Goal: Transaction & Acquisition: Purchase product/service

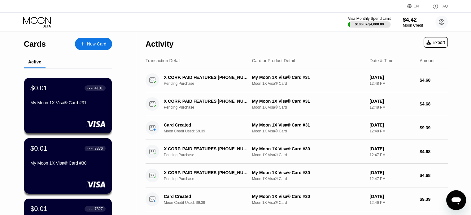
click at [365, 21] on div "$186.87 / $4,000.00" at bounding box center [369, 24] width 43 height 7
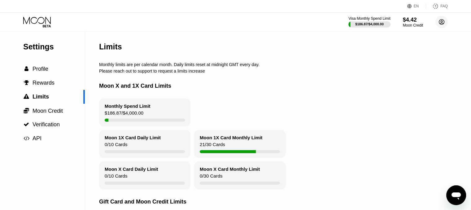
click at [437, 20] on circle at bounding box center [441, 22] width 12 height 12
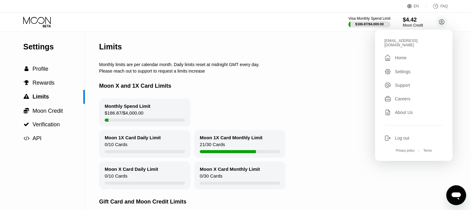
click at [393, 135] on div "Log out" at bounding box center [413, 138] width 59 height 7
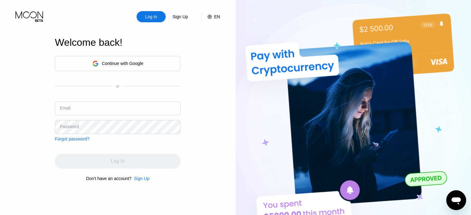
click at [110, 106] on input "text" at bounding box center [118, 108] width 126 height 14
paste input "hfrgwogyS8152"
type input "hfrgwogyS8152"
drag, startPoint x: 101, startPoint y: 110, endPoint x: 35, endPoint y: 108, distance: 66.5
click at [35, 108] on div "Log In Sign Up EN Language Select an item Save Welcome back! Continue with Goog…" at bounding box center [117, 118] width 235 height 237
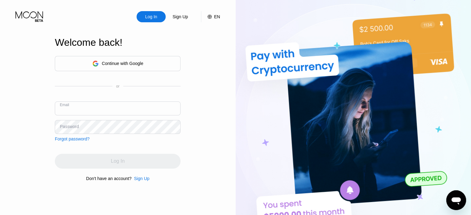
paste input "[EMAIL_ADDRESS][DOMAIN_NAME]"
type input "[EMAIL_ADDRESS][DOMAIN_NAME]"
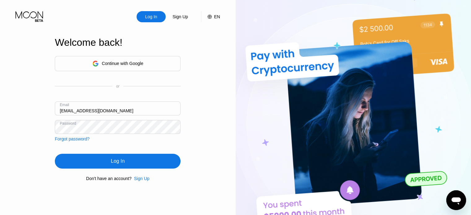
click at [118, 159] on div "Log In" at bounding box center [118, 161] width 14 height 6
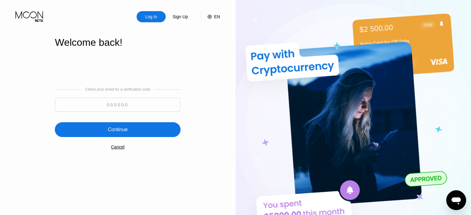
click at [156, 109] on input at bounding box center [118, 105] width 126 height 14
paste input "532322"
type input "532322"
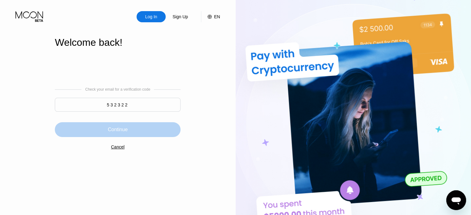
click at [148, 127] on div "Continue" at bounding box center [118, 129] width 126 height 15
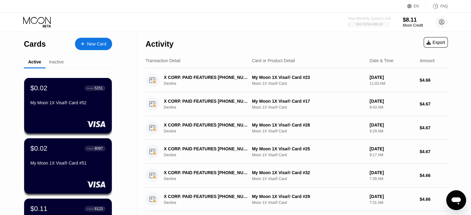
click at [363, 23] on div "$93.76 / $4,000.00" at bounding box center [368, 24] width 27 height 4
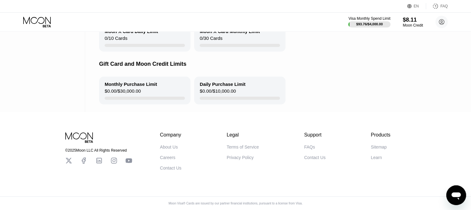
scroll to position [54, 0]
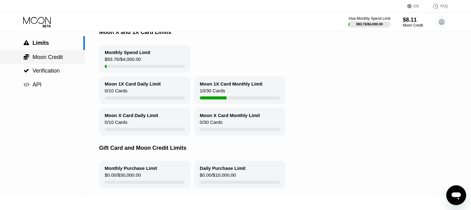
click at [69, 59] on div " Moon Credit" at bounding box center [42, 57] width 85 height 7
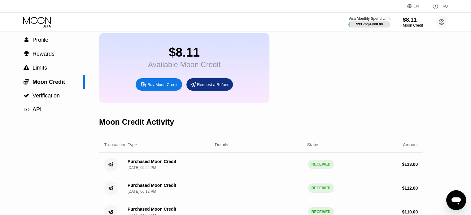
scroll to position [93, 0]
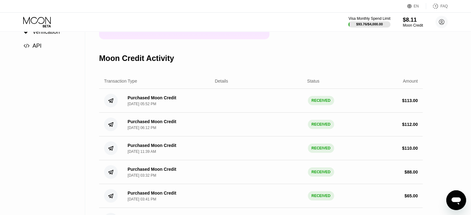
drag, startPoint x: 131, startPoint y: 113, endPoint x: 135, endPoint y: 113, distance: 3.4
click at [135, 106] on div "Aug 12, 2025, 05:52 PM" at bounding box center [141, 104] width 28 height 4
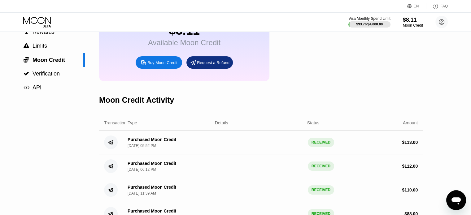
scroll to position [0, 0]
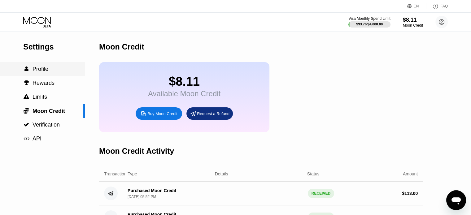
click at [29, 67] on div " Profile" at bounding box center [35, 69] width 25 height 6
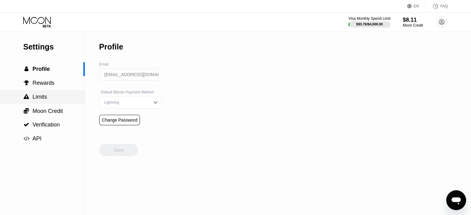
click at [66, 97] on div " Limits" at bounding box center [42, 97] width 85 height 6
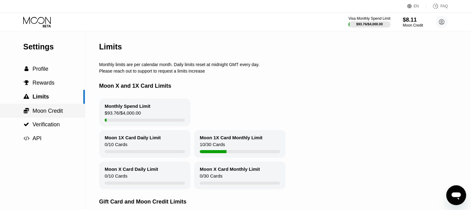
click at [61, 112] on span "Moon Credit" at bounding box center [47, 111] width 30 height 6
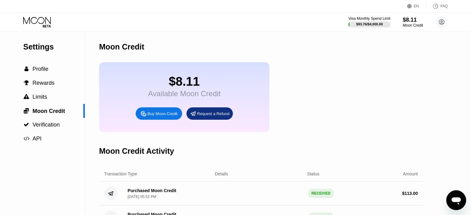
click at [153, 116] on div "Buy Moon Credit" at bounding box center [162, 113] width 30 height 5
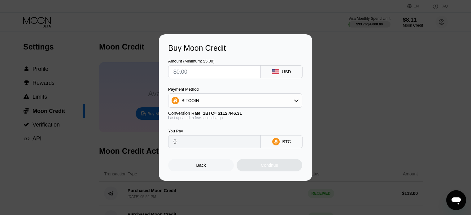
click at [202, 67] on input "text" at bounding box center [214, 72] width 82 height 12
type input "$12"
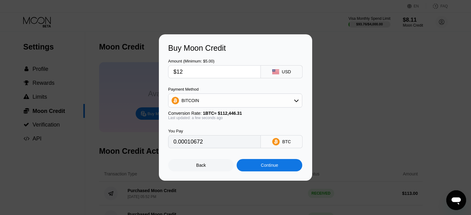
type input "0.00010672"
type input "$120"
type input "0.00106718"
type input "$120"
click at [215, 103] on div "BITCOIN" at bounding box center [234, 100] width 133 height 12
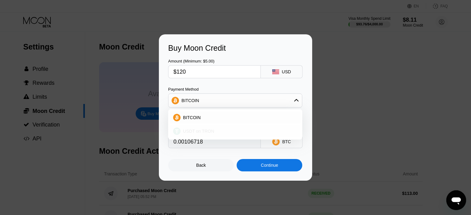
click at [203, 131] on span "USDT on TRON" at bounding box center [198, 131] width 31 height 5
type input "121.21"
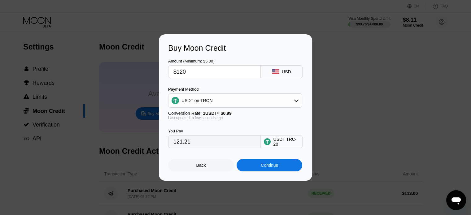
click at [264, 166] on div "Continue" at bounding box center [268, 165] width 17 height 5
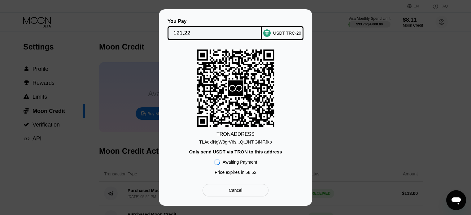
drag, startPoint x: 244, startPoint y: 140, endPoint x: 228, endPoint y: 144, distance: 16.8
click at [244, 140] on div "TLAqxfNgW8grV6s...QttJNTiGif4FJkb" at bounding box center [235, 142] width 72 height 5
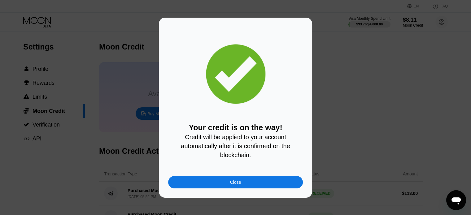
click at [228, 183] on div "Close" at bounding box center [235, 182] width 135 height 12
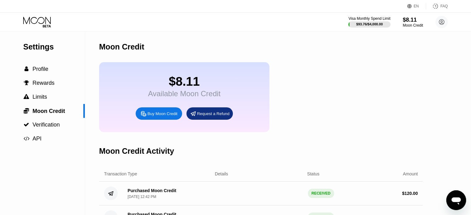
click at [36, 22] on icon at bounding box center [37, 20] width 28 height 7
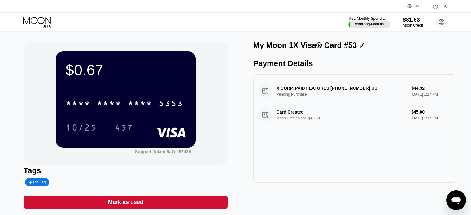
click at [38, 23] on icon at bounding box center [37, 22] width 29 height 11
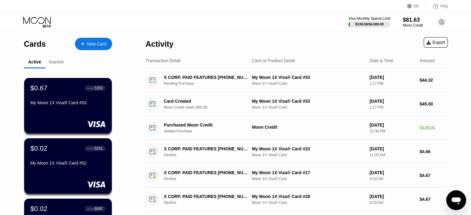
click at [94, 46] on div "New Card" at bounding box center [96, 43] width 19 height 5
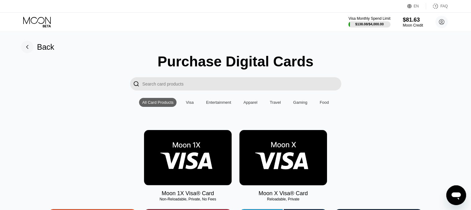
click at [205, 168] on img at bounding box center [188, 157] width 88 height 55
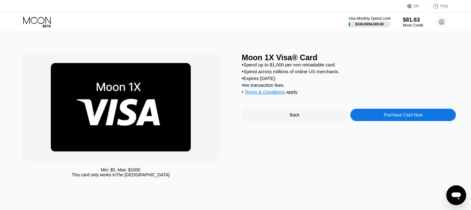
click at [398, 118] on div "Purchase Card Now" at bounding box center [402, 115] width 39 height 5
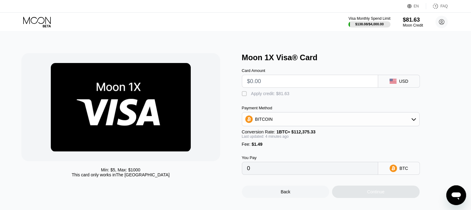
click at [277, 79] on input "text" at bounding box center [310, 81] width 126 height 12
type input "$9."
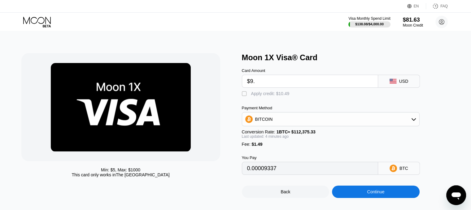
type input "0.00009337"
type input "$9.36"
type input "0.00009657"
type input "$9.36"
click at [271, 96] on div "Apply credit: $10.85" at bounding box center [270, 93] width 38 height 5
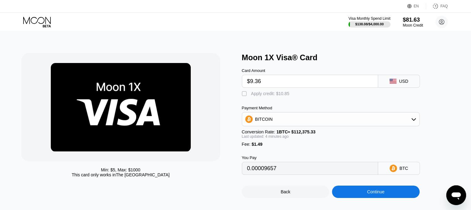
type input "0"
click at [363, 198] on div "Continue" at bounding box center [376, 192] width 88 height 12
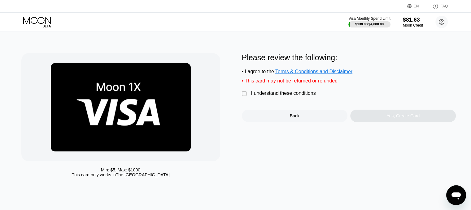
click at [285, 96] on div "I understand these conditions" at bounding box center [283, 94] width 65 height 6
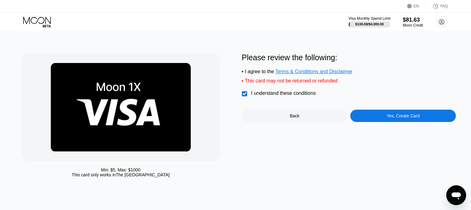
click at [385, 122] on div "Yes, Create Card" at bounding box center [402, 116] width 105 height 12
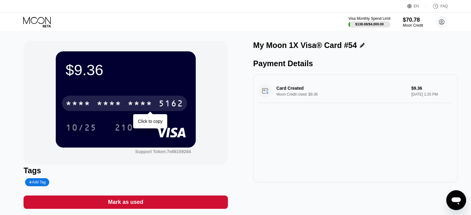
click at [139, 97] on div "* * * * * * * * * * * * 5162" at bounding box center [124, 103] width 125 height 15
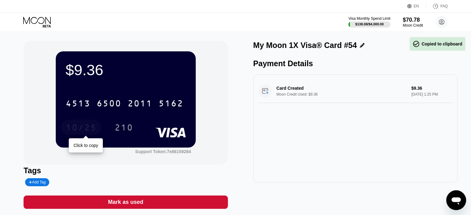
click at [76, 128] on div "10/25" at bounding box center [81, 128] width 31 height 10
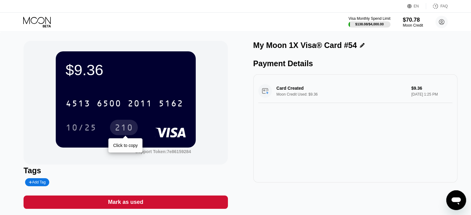
click at [125, 123] on div "210" at bounding box center [124, 127] width 28 height 15
click at [41, 20] on icon at bounding box center [37, 22] width 29 height 11
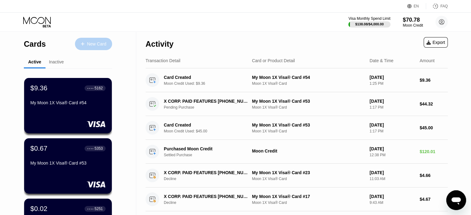
click at [83, 40] on div "New Card" at bounding box center [93, 44] width 37 height 12
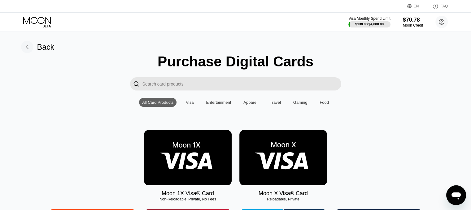
click at [45, 20] on icon at bounding box center [37, 22] width 29 height 11
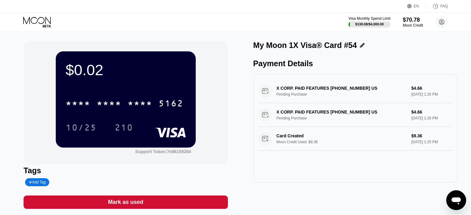
click at [49, 24] on icon at bounding box center [37, 22] width 29 height 11
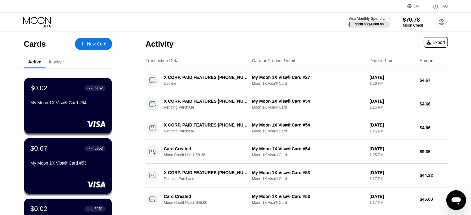
click at [89, 42] on div "New Card" at bounding box center [96, 43] width 19 height 5
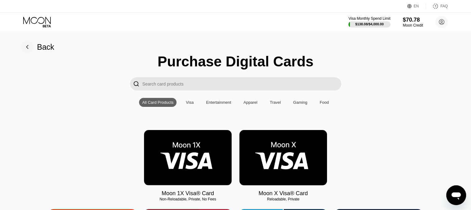
click at [192, 148] on img at bounding box center [188, 157] width 88 height 55
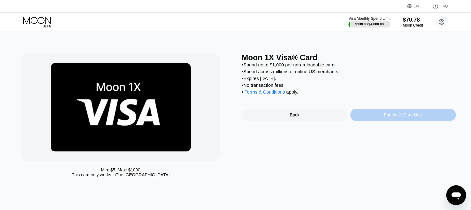
click at [375, 119] on div "Purchase Card Now" at bounding box center [402, 115] width 105 height 12
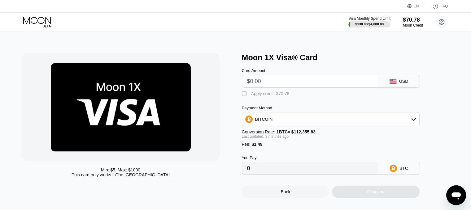
click at [278, 81] on input "text" at bounding box center [310, 81] width 126 height 12
type input "$9.36"
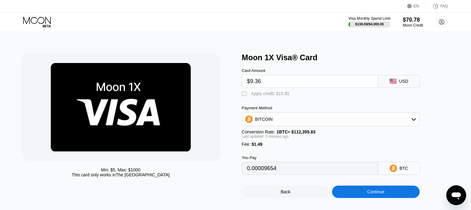
type input "0.00009654"
type input "$9.36"
click at [271, 96] on div "Apply credit: $10.85" at bounding box center [270, 93] width 38 height 5
type input "0"
click at [359, 195] on div "Continue" at bounding box center [376, 192] width 88 height 12
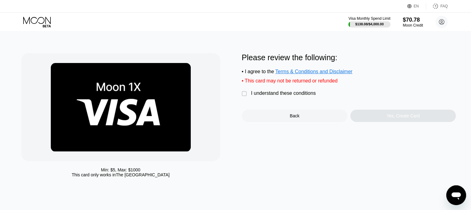
click at [289, 96] on div "I understand these conditions" at bounding box center [283, 94] width 65 height 6
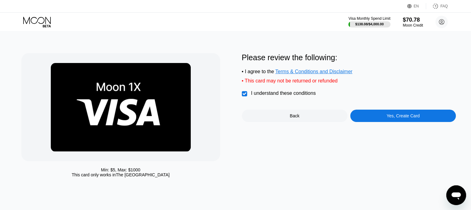
click at [385, 119] on div "Yes, Create Card" at bounding box center [402, 116] width 105 height 12
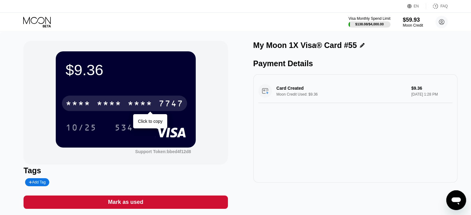
click at [166, 101] on div "7747" at bounding box center [170, 104] width 25 height 10
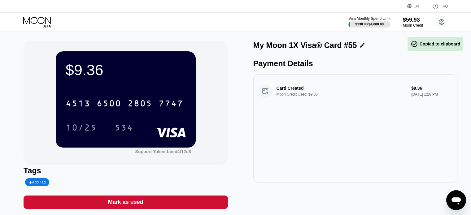
click at [89, 131] on div "10/25" at bounding box center [81, 128] width 31 height 10
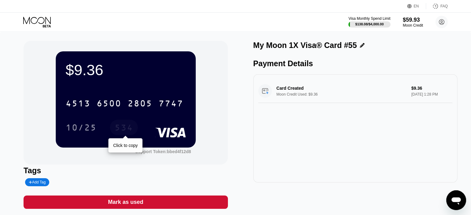
click at [119, 127] on div "534" at bounding box center [123, 128] width 19 height 10
click at [46, 21] on icon at bounding box center [37, 22] width 29 height 11
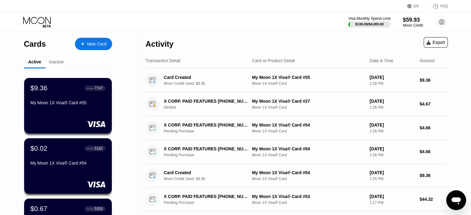
click at [97, 42] on div "New Card" at bounding box center [96, 43] width 19 height 5
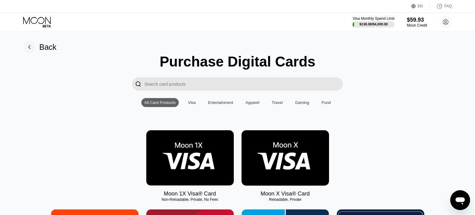
click at [165, 144] on img at bounding box center [190, 157] width 88 height 55
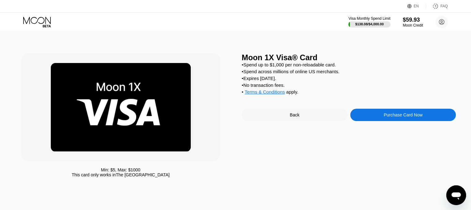
click at [386, 118] on div "Purchase Card Now" at bounding box center [402, 115] width 39 height 5
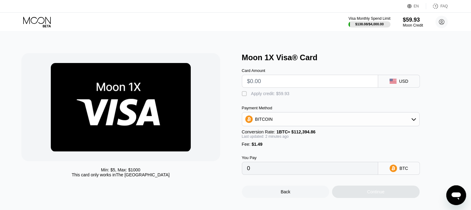
click at [293, 87] on input "text" at bounding box center [310, 81] width 126 height 12
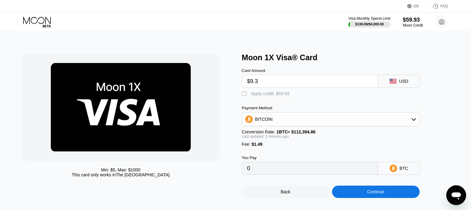
type input "$9.36"
type input "0.00009654"
type input "$9.36"
click at [282, 94] on div "Apply credit: $10.85" at bounding box center [270, 93] width 38 height 5
type input "0"
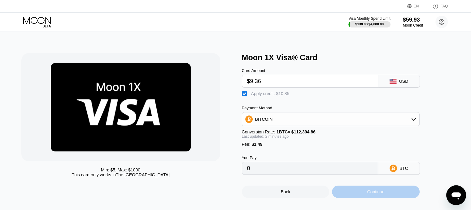
click at [363, 198] on div "Continue" at bounding box center [376, 192] width 88 height 12
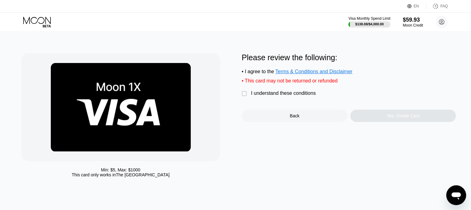
click at [299, 95] on div "I understand these conditions" at bounding box center [283, 94] width 65 height 6
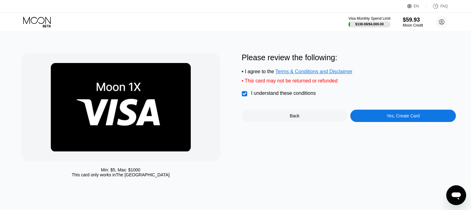
click at [376, 116] on div "Yes, Create Card" at bounding box center [402, 116] width 105 height 12
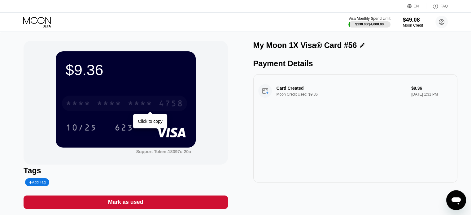
click at [149, 101] on div "* * * *" at bounding box center [139, 104] width 25 height 10
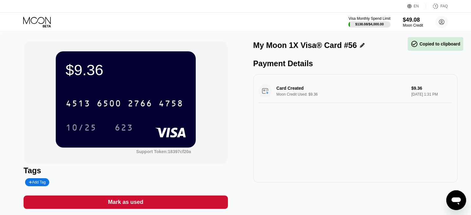
click at [64, 128] on div "10/25" at bounding box center [81, 127] width 40 height 15
click at [117, 127] on div "623" at bounding box center [123, 128] width 19 height 10
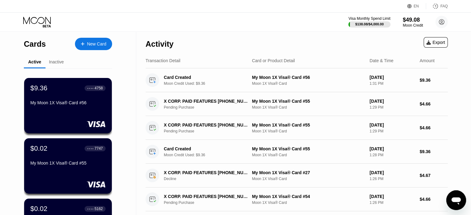
click at [88, 43] on div "New Card" at bounding box center [96, 43] width 19 height 5
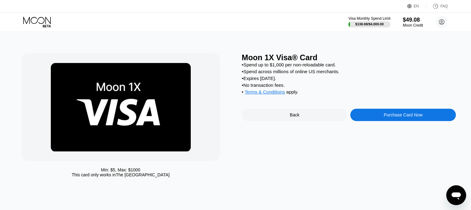
click at [376, 120] on div "Purchase Card Now" at bounding box center [402, 115] width 105 height 12
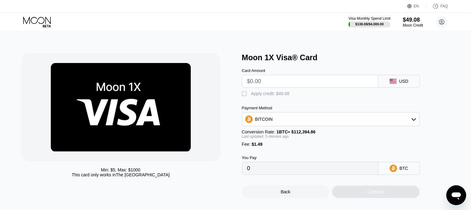
click at [276, 83] on input "text" at bounding box center [310, 81] width 126 height 12
type input "$9."
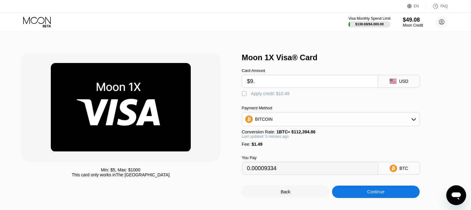
type input "0.00009336"
type input "$9.36"
type input "0.00009656"
type input "$9.36"
click at [272, 96] on div "Apply credit: $10.85" at bounding box center [270, 93] width 38 height 5
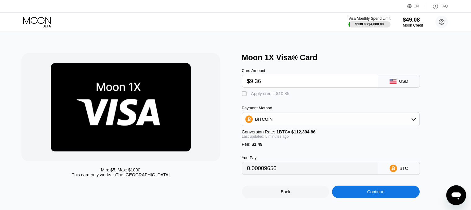
type input "0"
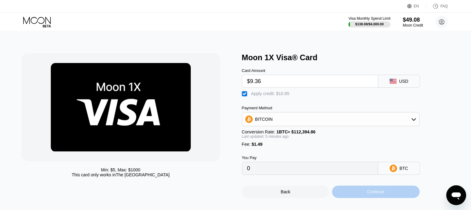
click at [365, 196] on div "Continue" at bounding box center [376, 192] width 88 height 12
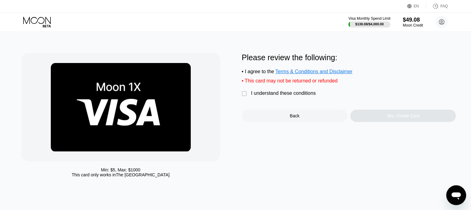
click at [284, 96] on div "I understand these conditions" at bounding box center [283, 94] width 65 height 6
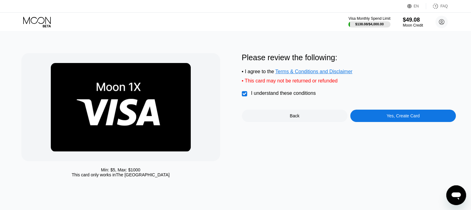
click at [367, 118] on div "Yes, Create Card" at bounding box center [402, 116] width 105 height 12
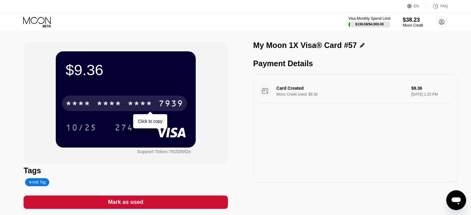
click at [142, 101] on div "* * * *" at bounding box center [139, 104] width 25 height 10
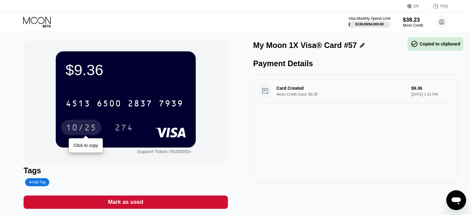
click at [79, 131] on div "10/25" at bounding box center [81, 128] width 31 height 10
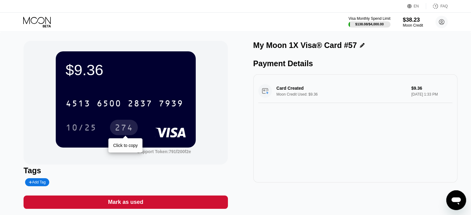
click at [123, 129] on div "274" at bounding box center [123, 128] width 19 height 10
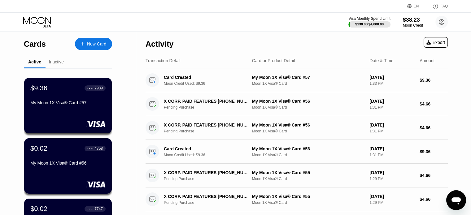
click at [90, 46] on div "New Card" at bounding box center [96, 43] width 19 height 5
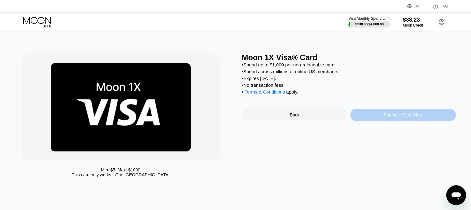
click at [387, 118] on div "Purchase Card Now" at bounding box center [402, 115] width 105 height 12
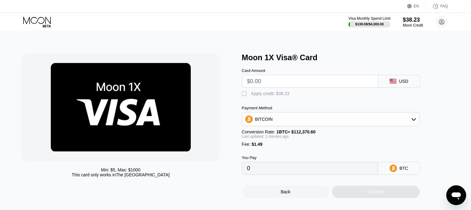
click at [282, 78] on input "text" at bounding box center [310, 81] width 126 height 12
type input "$9"
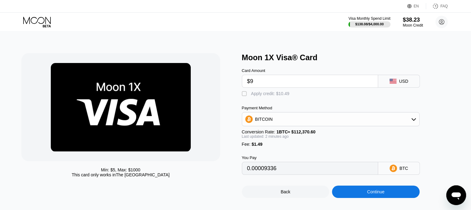
type input "0.00009336"
type input "$9.36"
type input "0.00009656"
type input "$9.36"
click at [277, 96] on div "Apply credit: $10.85" at bounding box center [270, 93] width 38 height 5
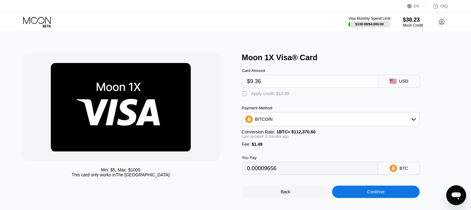
type input "0"
click at [353, 195] on div "Continue" at bounding box center [376, 192] width 88 height 12
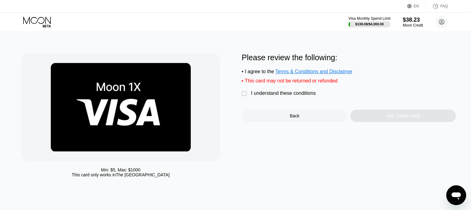
drag, startPoint x: 271, startPoint y: 97, endPoint x: 276, endPoint y: 98, distance: 5.0
click at [272, 96] on div "I understand these conditions" at bounding box center [283, 94] width 65 height 6
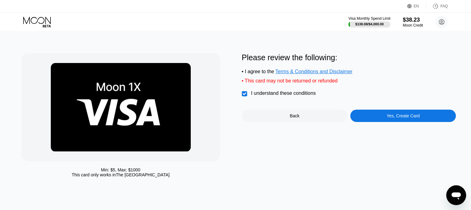
click at [387, 118] on div "Yes, Create Card" at bounding box center [402, 116] width 33 height 5
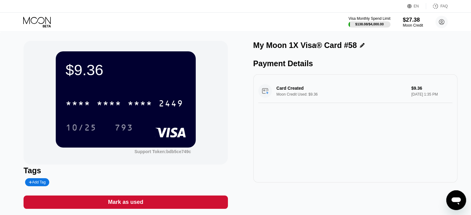
click at [45, 20] on icon at bounding box center [37, 22] width 29 height 11
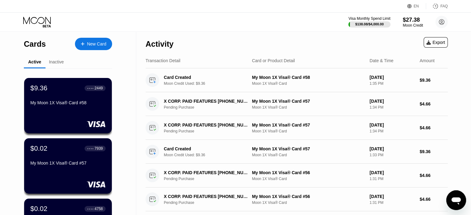
click at [93, 42] on div "New Card" at bounding box center [96, 43] width 19 height 5
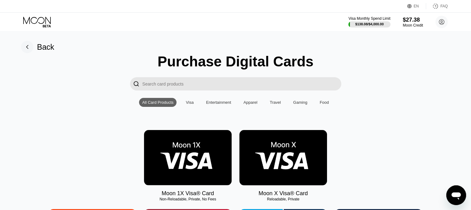
click at [198, 156] on img at bounding box center [188, 157] width 88 height 55
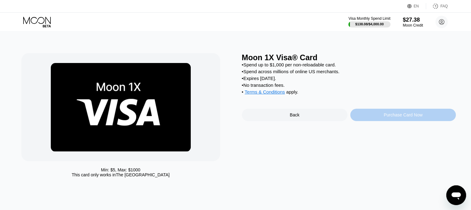
click at [377, 118] on div "Purchase Card Now" at bounding box center [402, 115] width 105 height 12
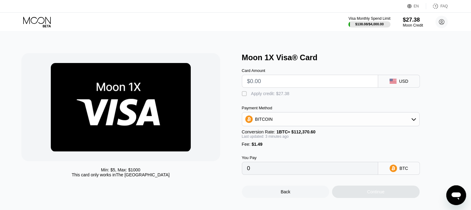
click at [271, 84] on input "text" at bounding box center [310, 81] width 126 height 12
type input "$9"
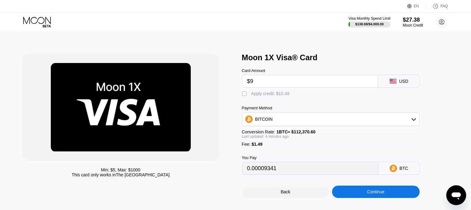
type input "0.00009341"
type input "$936"
type input "0.00834772"
type input "$9."
type input "0.00009341"
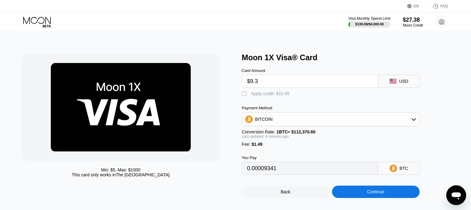
type input "$9.36"
type input "0.00009662"
type input "$9.36"
click at [269, 96] on div "Apply credit: $10.85" at bounding box center [270, 93] width 38 height 5
type input "0"
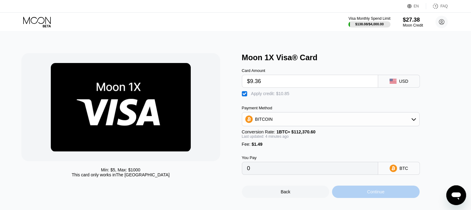
click at [380, 195] on div "Continue" at bounding box center [375, 192] width 17 height 5
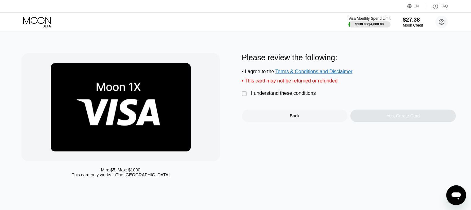
click at [283, 96] on div "I understand these conditions" at bounding box center [283, 94] width 65 height 6
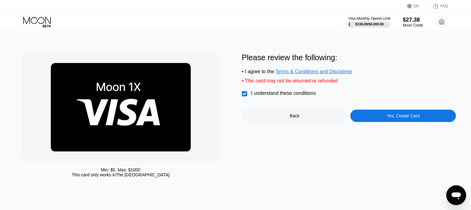
click at [380, 112] on div "Please review the following: • I agree to the Terms & Conditions and Disclaimer…" at bounding box center [349, 87] width 214 height 69
click at [381, 115] on div "Yes, Create Card" at bounding box center [402, 116] width 105 height 12
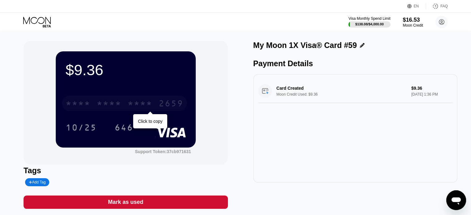
click at [152, 99] on div "* * * * * * * * * * * * 2659" at bounding box center [124, 103] width 125 height 15
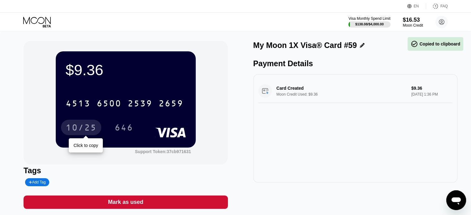
click at [84, 127] on div "10/25" at bounding box center [81, 128] width 31 height 10
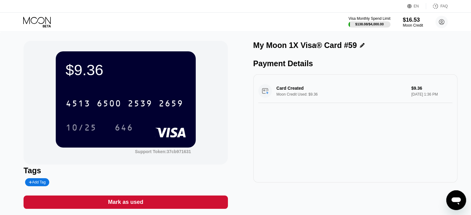
click at [128, 125] on div "646" at bounding box center [123, 128] width 19 height 10
click at [38, 12] on div "EN Language Select an item Save FAQ" at bounding box center [235, 6] width 471 height 13
click at [38, 19] on icon at bounding box center [37, 22] width 29 height 11
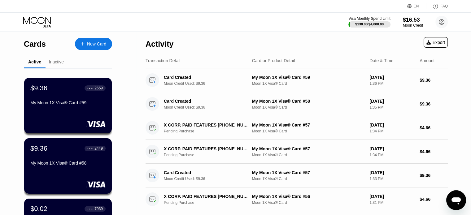
click at [85, 47] on div "New Card" at bounding box center [93, 44] width 37 height 12
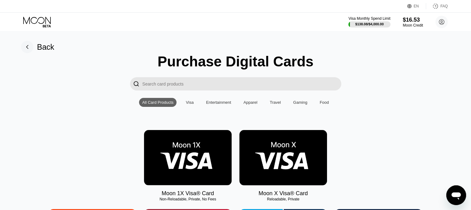
click at [181, 153] on img at bounding box center [188, 157] width 88 height 55
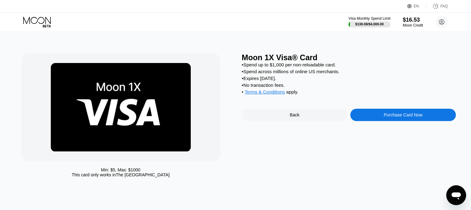
click at [382, 128] on div "Moon 1X Visa® Card • Spend up to $1,000 per non-reloadable card. • Spend across…" at bounding box center [349, 116] width 214 height 127
click at [383, 127] on div "Moon 1X Visa® Card • Spend up to $1,000 per non-reloadable card. • Spend across…" at bounding box center [349, 116] width 214 height 127
click at [383, 121] on div "Purchase Card Now" at bounding box center [402, 115] width 105 height 12
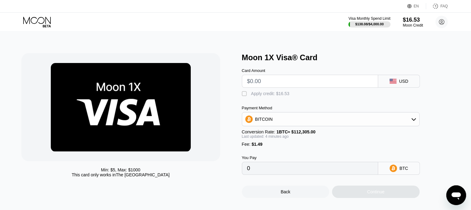
click at [383, 126] on div "BITCOIN" at bounding box center [331, 119] width 178 height 14
type input "0"
click at [303, 86] on input "text" at bounding box center [310, 81] width 126 height 12
type input "$9.36"
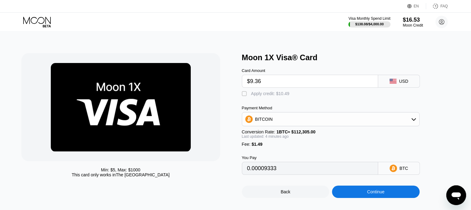
type input "0.00009653"
type input "$9.36"
click at [253, 100] on div "Card Amount $9.36 USD  Apply credit: $10.85 Payment Method BITCOIN Conversion …" at bounding box center [341, 118] width 198 height 113
click at [264, 96] on div "Apply credit: $10.85" at bounding box center [270, 93] width 38 height 5
type input "0"
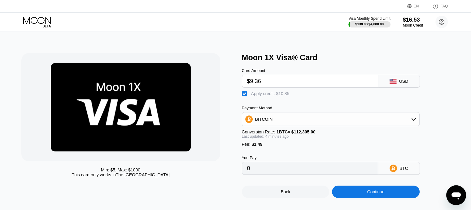
click at [355, 197] on div "Continue" at bounding box center [376, 192] width 88 height 12
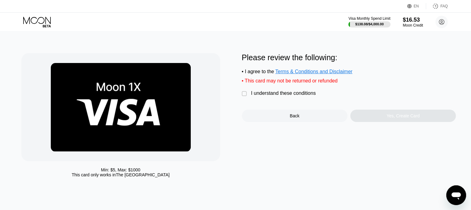
click at [280, 90] on div "Please review the following: • I agree to the Terms & Conditions and Disclaimer…" at bounding box center [349, 87] width 214 height 69
click at [280, 96] on div "I understand these conditions" at bounding box center [283, 94] width 65 height 6
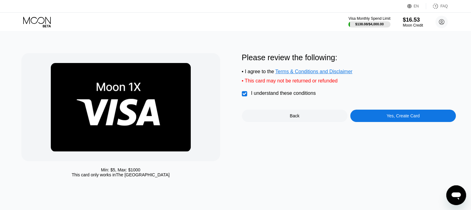
click at [382, 122] on div "Yes, Create Card" at bounding box center [402, 116] width 105 height 12
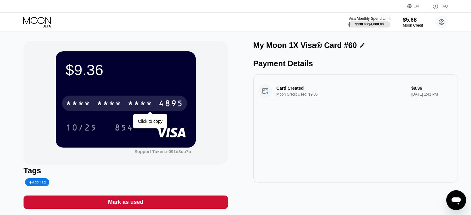
click at [141, 99] on div "* * * * * * * * * * * * 4895" at bounding box center [124, 103] width 125 height 15
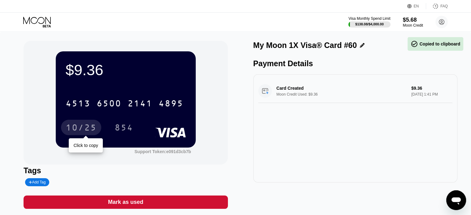
click at [66, 130] on div "10/25" at bounding box center [81, 128] width 31 height 10
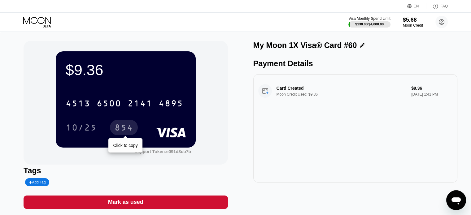
click at [118, 131] on div "854" at bounding box center [123, 128] width 19 height 10
click at [41, 17] on icon at bounding box center [37, 22] width 29 height 11
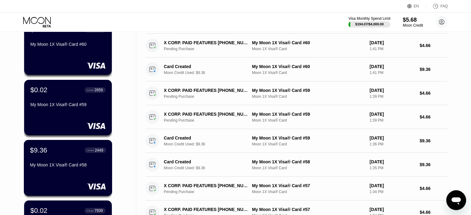
scroll to position [62, 0]
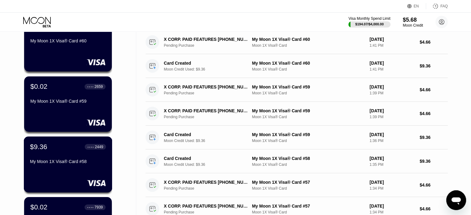
click at [54, 157] on div "$9.36 ● ● ● ● 2449 My Moon 1X Visa® Card #58" at bounding box center [68, 155] width 76 height 24
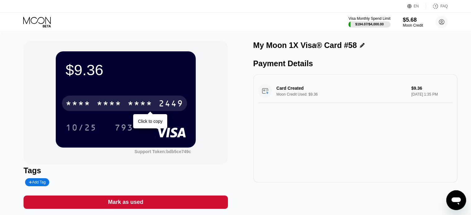
click at [165, 107] on div "2449" at bounding box center [170, 104] width 25 height 10
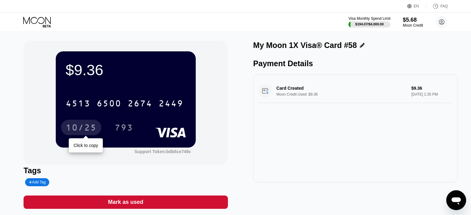
click at [86, 125] on div "10/25" at bounding box center [81, 128] width 31 height 10
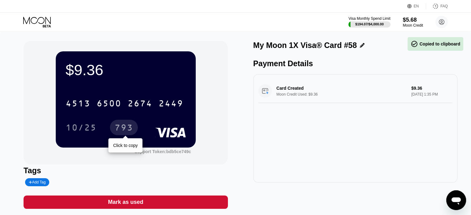
click at [135, 129] on div "793" at bounding box center [124, 127] width 28 height 15
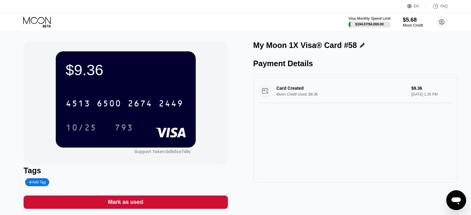
click at [45, 19] on icon at bounding box center [37, 20] width 28 height 7
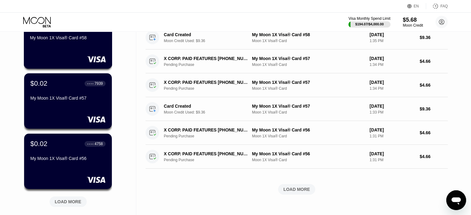
scroll to position [217, 0]
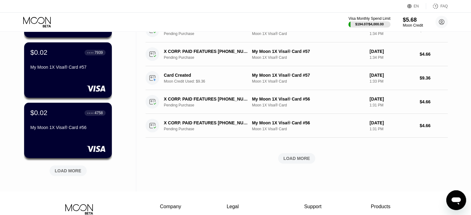
click at [70, 170] on div "LOAD MORE" at bounding box center [68, 171] width 27 height 6
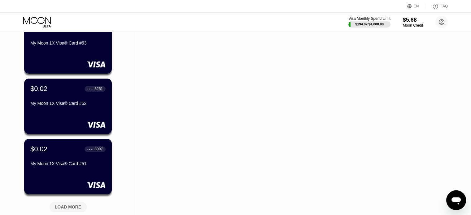
scroll to position [495, 0]
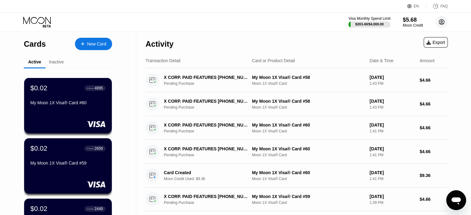
click at [441, 18] on circle at bounding box center [441, 22] width 12 height 12
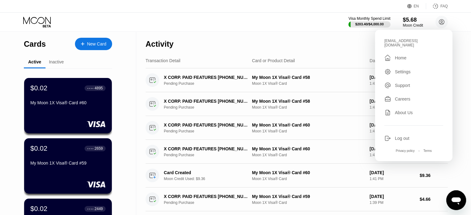
click at [402, 40] on div "[EMAIL_ADDRESS][DOMAIN_NAME]" at bounding box center [413, 43] width 59 height 9
copy div "elizabethcave2000"
click at [413, 18] on div "$5.68" at bounding box center [412, 19] width 21 height 6
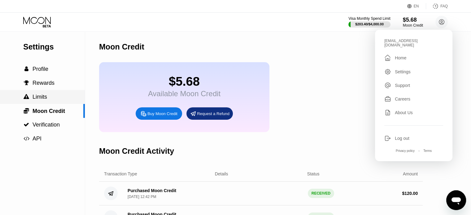
click at [54, 97] on div " Limits" at bounding box center [42, 97] width 85 height 6
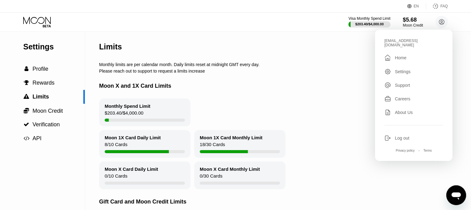
click at [171, 62] on div "Limits" at bounding box center [287, 47] width 376 height 31
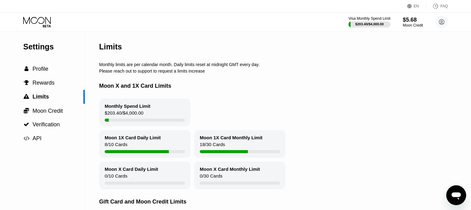
click at [39, 20] on icon at bounding box center [37, 22] width 29 height 11
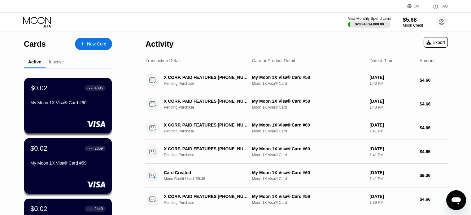
click at [365, 25] on div "$203.40 / $4,000.00" at bounding box center [369, 24] width 29 height 4
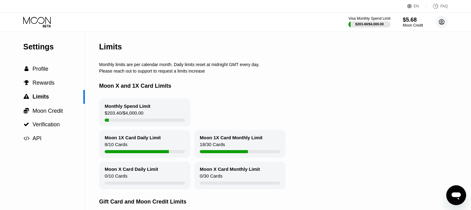
click at [442, 23] on icon at bounding box center [441, 21] width 3 height 3
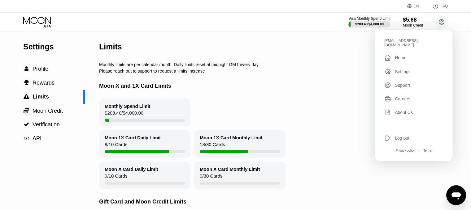
click at [370, 50] on div "Limits" at bounding box center [287, 47] width 376 height 31
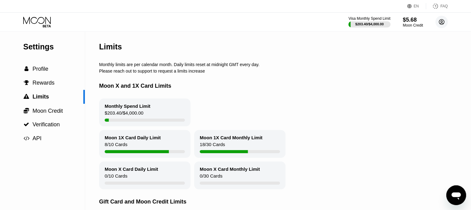
click at [437, 22] on circle at bounding box center [441, 22] width 12 height 12
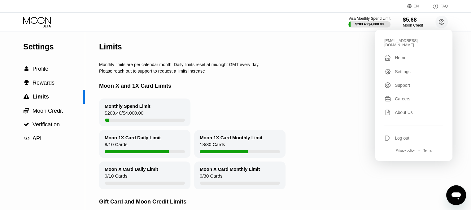
click at [392, 41] on div "elizabethcave2000@formularymail.com" at bounding box center [413, 43] width 59 height 9
copy div "elizabethcave2000"
click at [285, 72] on div "Please reach out to support to request a limits increase" at bounding box center [287, 71] width 376 height 5
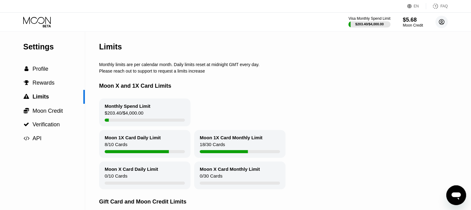
click at [441, 23] on icon at bounding box center [441, 21] width 3 height 3
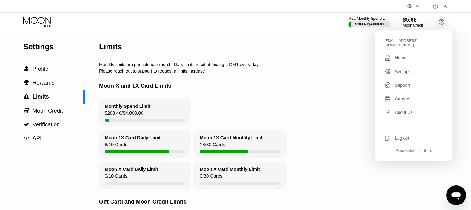
click at [398, 141] on div "Log out" at bounding box center [401, 138] width 15 height 5
